Goal: Transaction & Acquisition: Download file/media

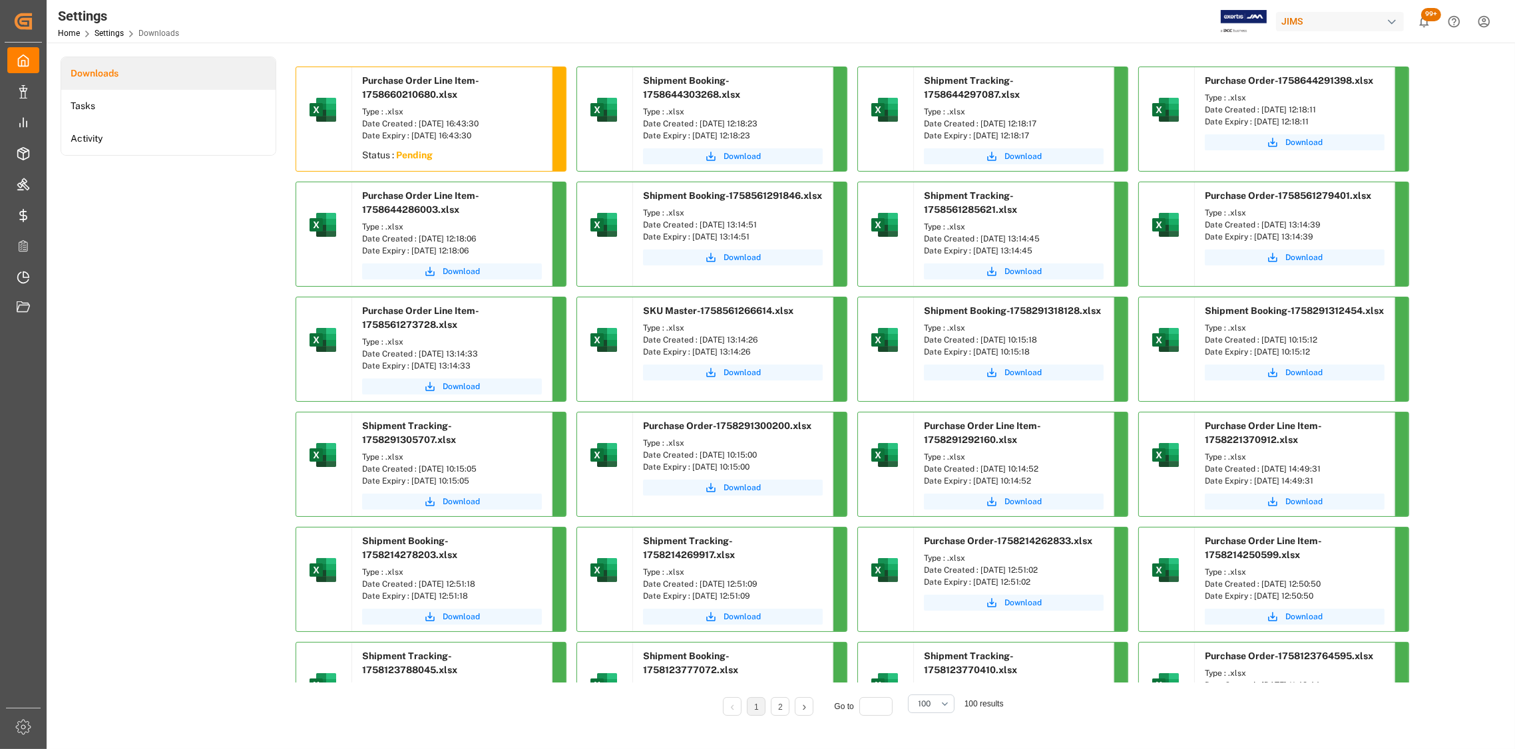
drag, startPoint x: 779, startPoint y: 120, endPoint x: 698, endPoint y: 126, distance: 80.7
click at [698, 126] on div "Date Created : [DATE] 12:18:23" at bounding box center [733, 124] width 180 height 12
copy div "[DATE] 12:18:23"
drag, startPoint x: 1064, startPoint y: 122, endPoint x: 980, endPoint y: 127, distance: 83.4
click at [980, 127] on div "Date Created : [DATE] 12:18:17" at bounding box center [1014, 124] width 180 height 12
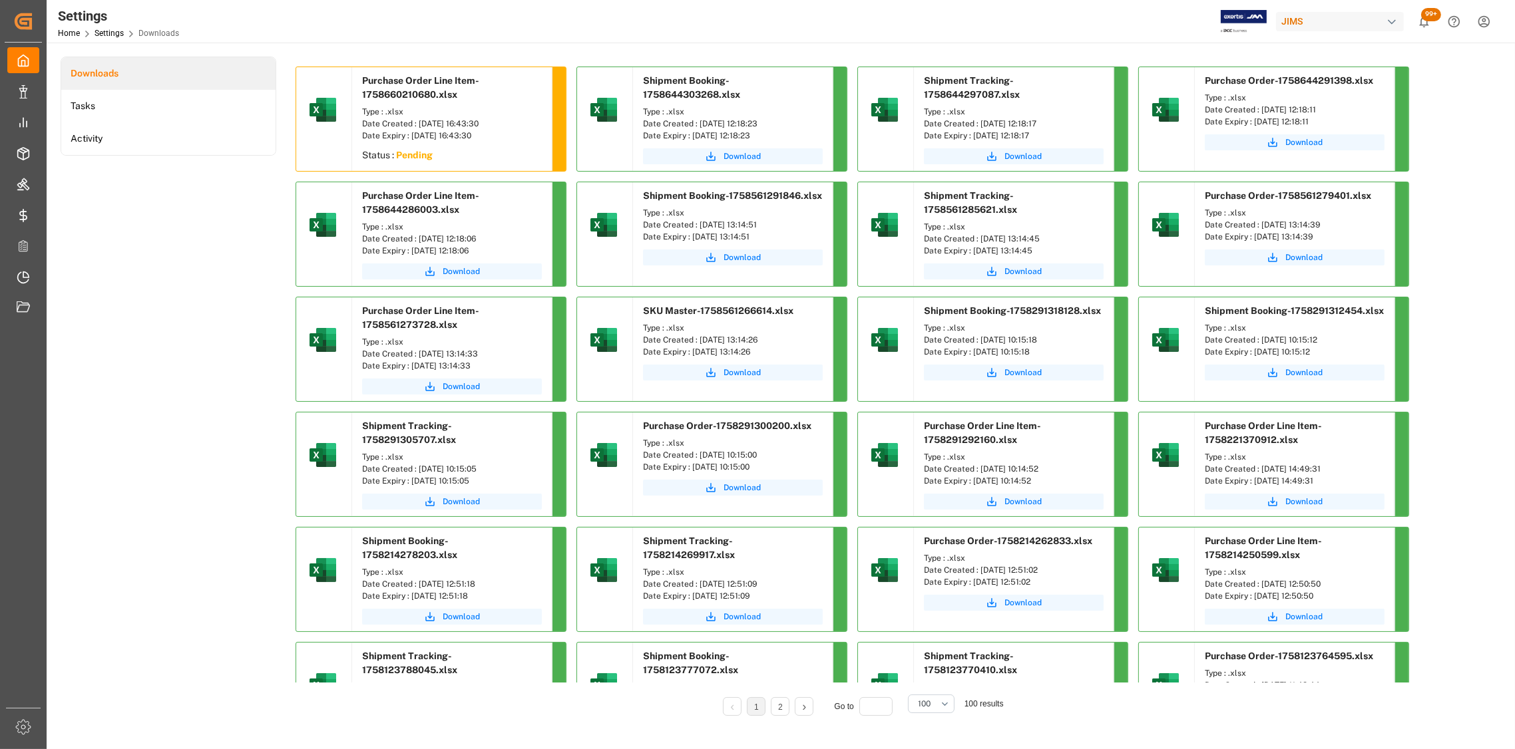
copy div "[DATE] 12:18:17"
click at [1477, 144] on div "Downloads Tasks Activity Purchase Order Line Item-1758660210680.xlsx Type : .xl…" at bounding box center [780, 396] width 1438 height 678
click at [1311, 143] on span "Download" at bounding box center [1303, 142] width 37 height 12
drag, startPoint x: 498, startPoint y: 238, endPoint x: 419, endPoint y: 238, distance: 79.2
click at [419, 238] on div "Date Created : [DATE] 12:18:06" at bounding box center [452, 239] width 180 height 12
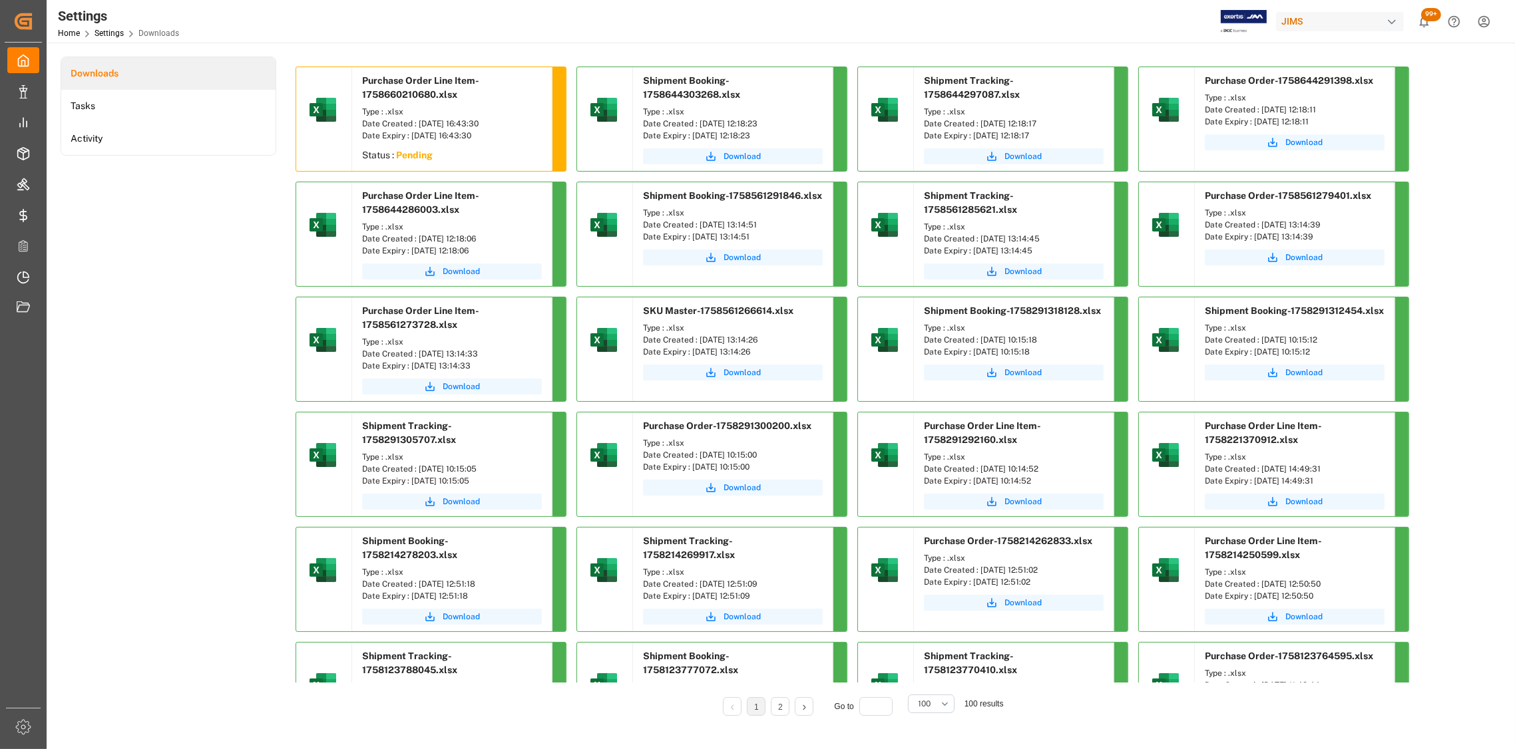
copy div "[DATE] 12:18:06"
click at [1450, 246] on div "Downloads Tasks Activity Purchase Order Line Item-1758660210680.xlsx Type : .xl…" at bounding box center [780, 396] width 1438 height 678
drag, startPoint x: 1350, startPoint y: 104, endPoint x: 1263, endPoint y: 114, distance: 87.7
click at [1263, 114] on div "Date Created : [DATE] 12:18:11" at bounding box center [1295, 110] width 180 height 12
copy div "[DATE] 12:18:11"
